Goal: Use online tool/utility: Utilize a website feature to perform a specific function

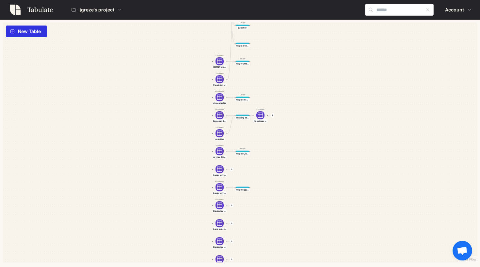
click at [88, 12] on span "jgreze's project" at bounding box center [97, 9] width 35 height 11
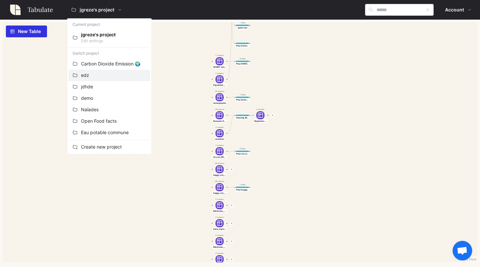
click at [95, 75] on div "edz" at bounding box center [113, 75] width 65 height 7
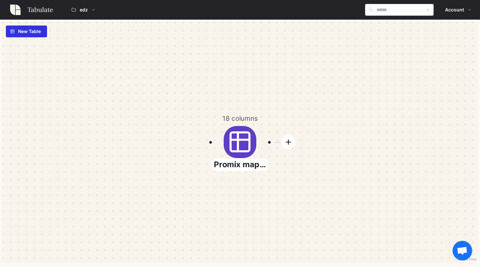
click at [77, 15] on header "edz Account" at bounding box center [240, 10] width 480 height 20
click at [77, 12] on span "edz" at bounding box center [83, 9] width 25 height 11
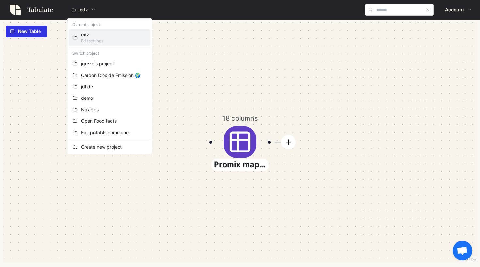
click at [87, 40] on p "Edit settings" at bounding box center [113, 41] width 65 height 6
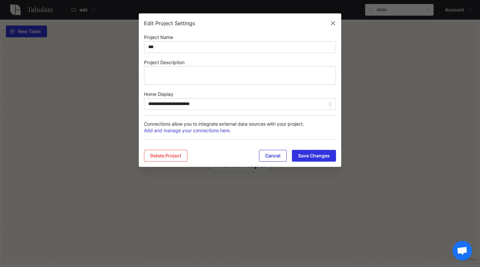
click at [181, 102] on input "**********" at bounding box center [240, 104] width 192 height 12
click at [181, 120] on div "Simple Grid" at bounding box center [240, 118] width 189 height 11
type input "**********"
click at [317, 153] on span "Save Changes" at bounding box center [314, 155] width 32 height 11
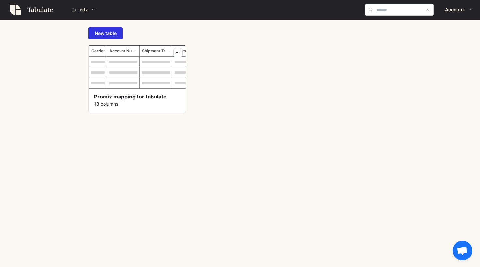
click at [117, 62] on div at bounding box center [137, 67] width 97 height 44
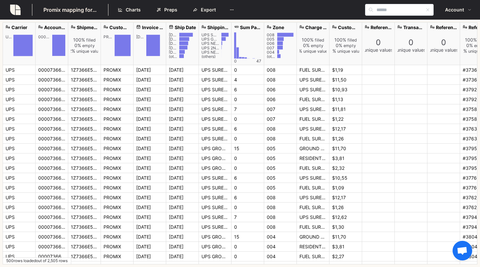
click at [171, 8] on span "Preps" at bounding box center [170, 9] width 13 height 11
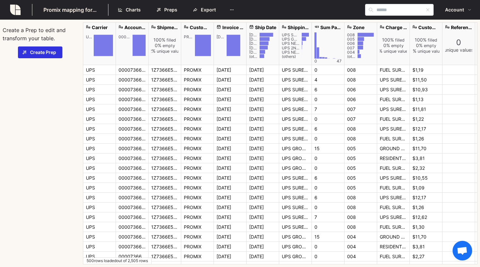
click at [37, 61] on div "Create a Prep to edit and transform your table. Create Prep" at bounding box center [40, 143] width 75 height 242
click at [37, 52] on span "Create Prep" at bounding box center [43, 52] width 26 height 11
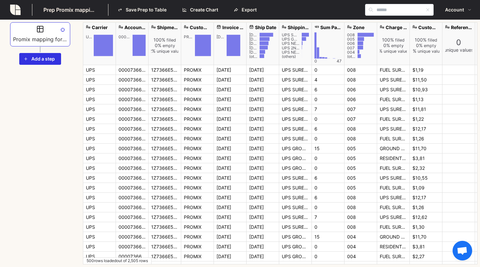
click at [21, 5] on link at bounding box center [15, 10] width 23 height 12
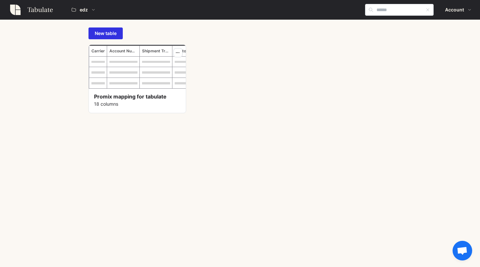
click at [153, 77] on div at bounding box center [137, 67] width 97 height 44
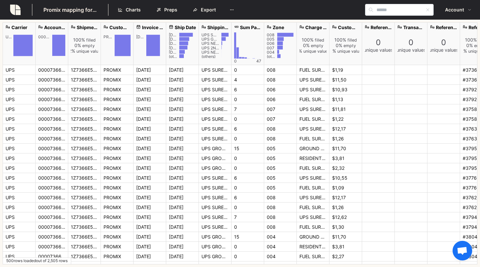
click at [171, 9] on span "Preps" at bounding box center [170, 9] width 13 height 11
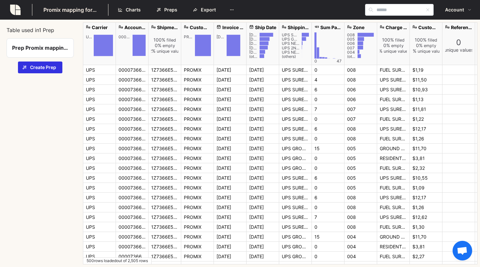
click at [47, 47] on p "Prep Promix mapping for tabulate" at bounding box center [40, 48] width 56 height 8
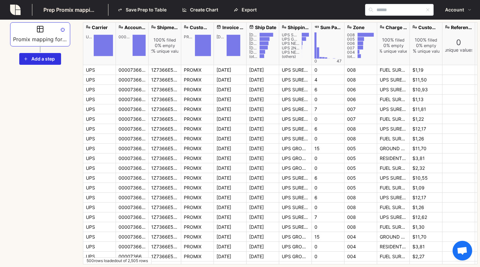
click at [18, 9] on img at bounding box center [15, 10] width 10 height 10
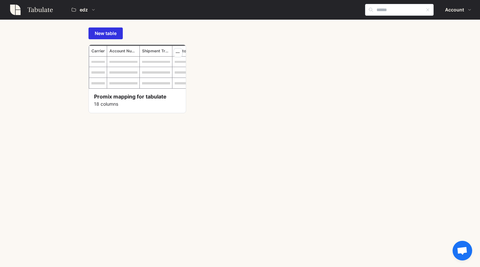
click at [249, 82] on div "Carrier Account Number Shipment Tracking Number Customer Identifier Invoice Dat…" at bounding box center [240, 78] width 303 height 69
click at [125, 61] on div at bounding box center [137, 67] width 97 height 44
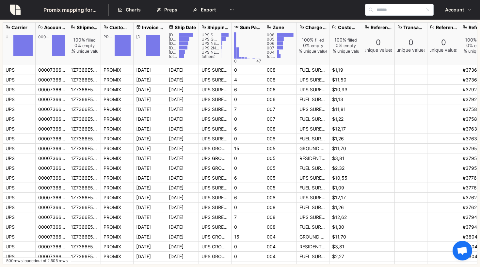
click at [137, 10] on span "Charts" at bounding box center [133, 9] width 15 height 11
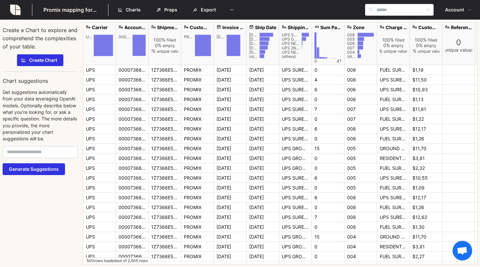
click at [32, 61] on span "Create Chart" at bounding box center [43, 60] width 28 height 11
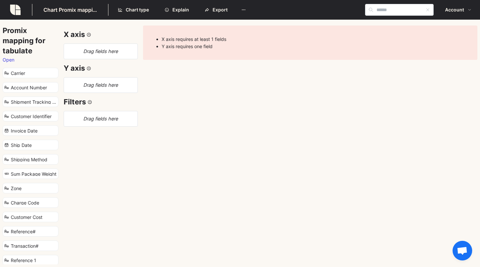
click at [15, 6] on img at bounding box center [15, 10] width 10 height 10
